Goal: Information Seeking & Learning: Learn about a topic

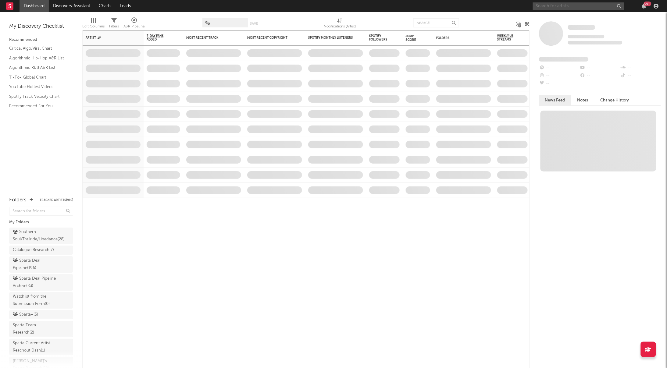
click at [556, 2] on input "text" at bounding box center [579, 6] width 92 height 8
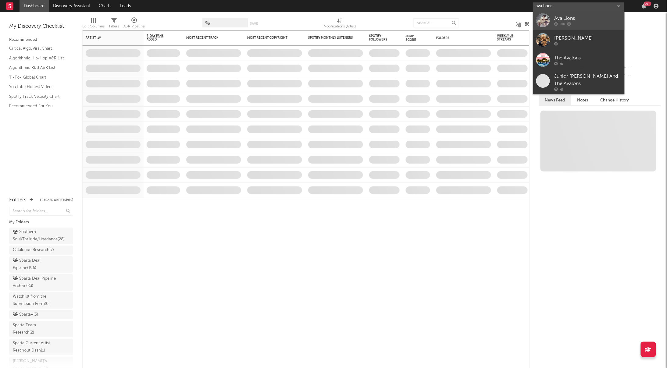
type input "ava lions"
click at [563, 20] on div "Ava Lions" at bounding box center [588, 18] width 67 height 7
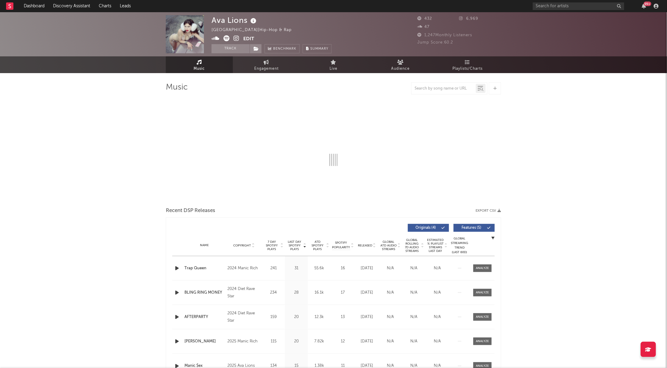
select select "6m"
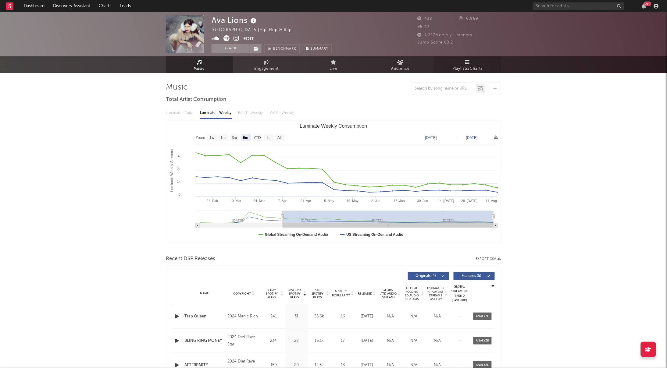
click at [465, 68] on span "Playlists/Charts" at bounding box center [468, 68] width 30 height 7
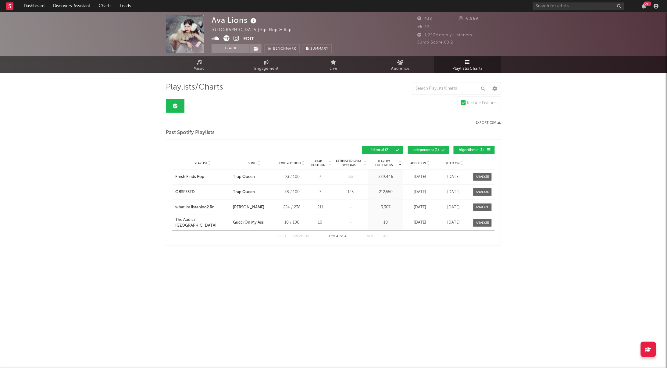
click at [428, 148] on button "Independent ( 1 )" at bounding box center [428, 150] width 41 height 8
click at [465, 150] on span "Algorithmic ( 1 )" at bounding box center [472, 151] width 28 height 4
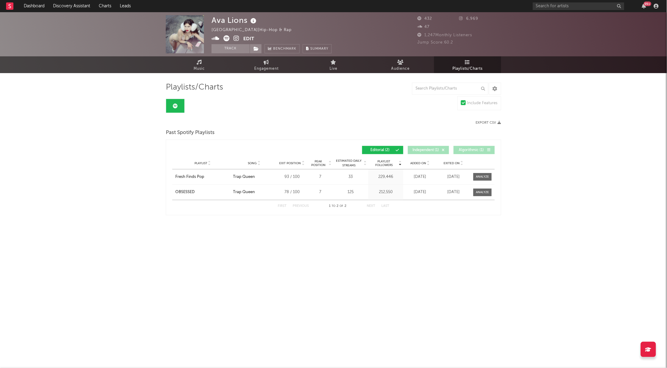
click at [425, 147] on button "Independent ( 1 )" at bounding box center [428, 150] width 41 height 8
click at [470, 147] on button "Algorithmic ( 1 )" at bounding box center [474, 150] width 41 height 8
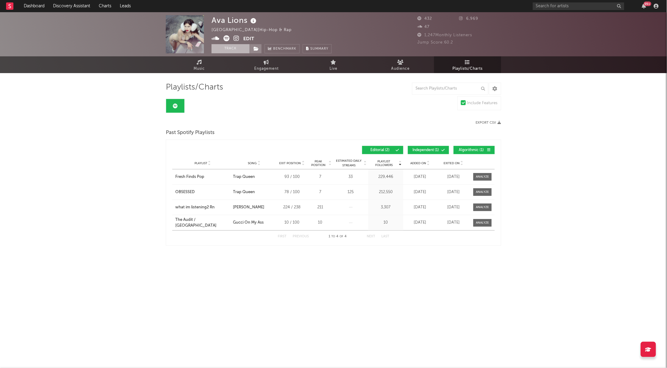
click at [236, 46] on button "Track" at bounding box center [231, 48] width 38 height 9
